Goal: Information Seeking & Learning: Learn about a topic

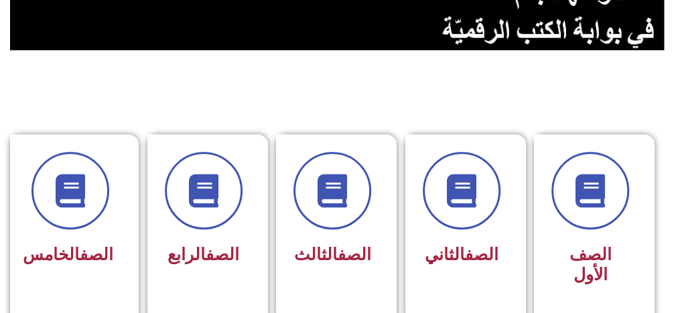
scroll to position [548, 0]
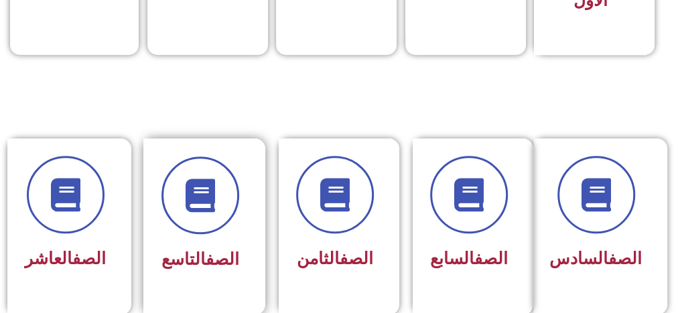
click at [200, 239] on div "الصف التاسع" at bounding box center [200, 217] width 78 height 120
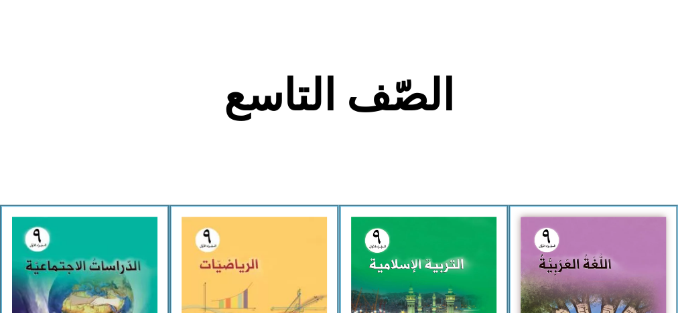
scroll to position [548, 0]
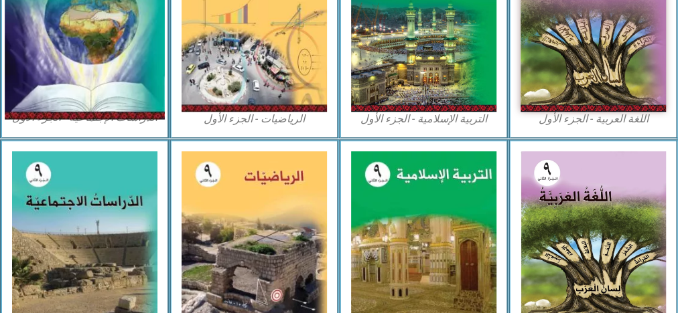
click at [114, 64] on img at bounding box center [85, 21] width 160 height 196
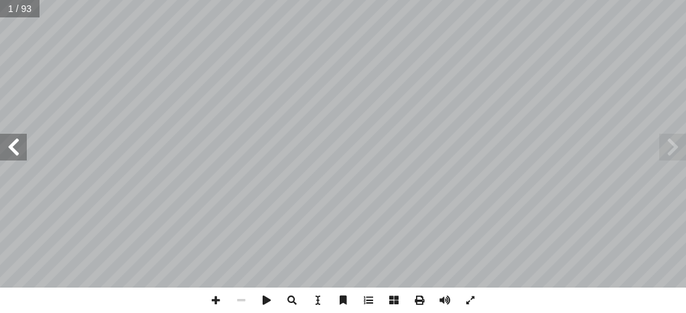
click at [678, 155] on span at bounding box center [672, 147] width 27 height 27
click at [13, 150] on span at bounding box center [13, 147] width 27 height 27
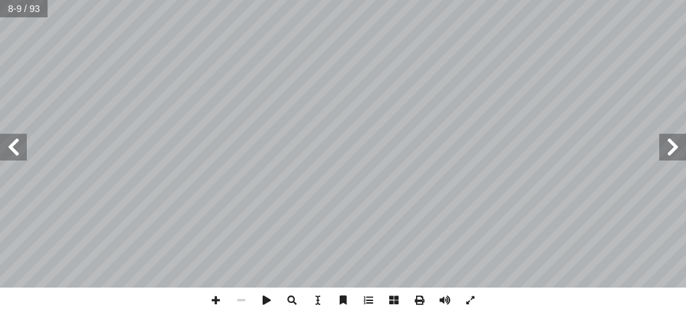
click at [13, 150] on span at bounding box center [13, 147] width 27 height 27
click at [467, 299] on span at bounding box center [469, 300] width 25 height 25
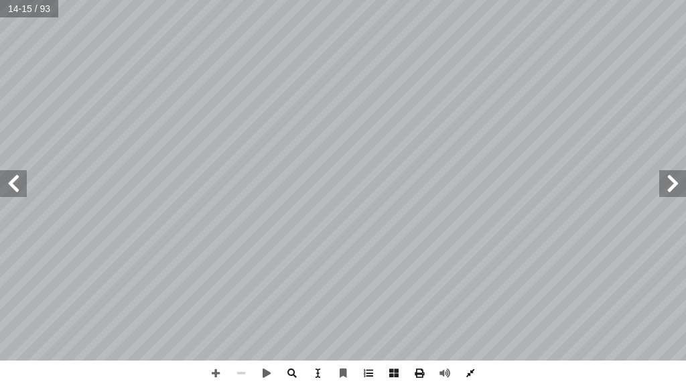
click at [469, 313] on span at bounding box center [469, 372] width 25 height 25
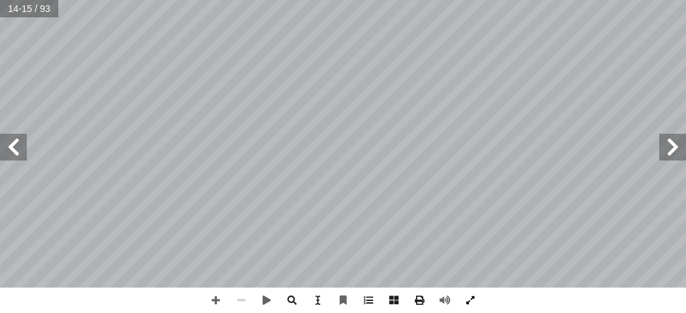
click at [470, 305] on span at bounding box center [469, 300] width 25 height 25
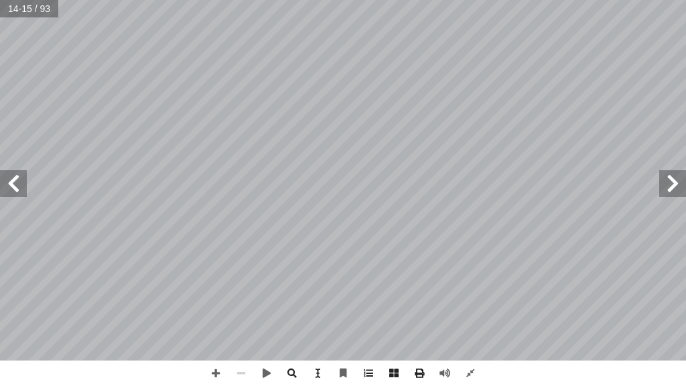
click at [14, 182] on span at bounding box center [13, 183] width 27 height 27
